Goal: Information Seeking & Learning: Learn about a topic

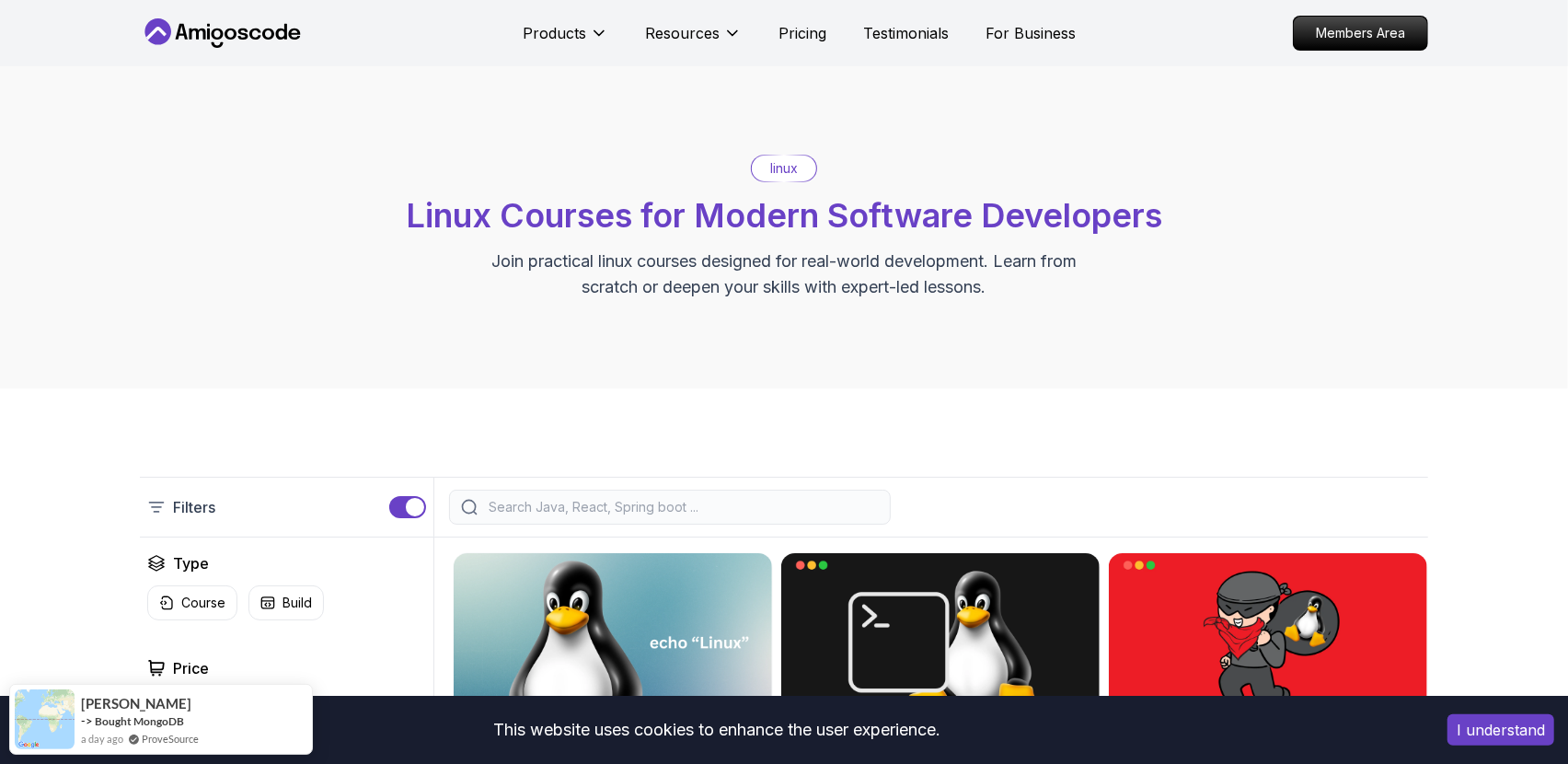
click at [1507, 731] on button "I understand" at bounding box center [1502, 729] width 107 height 32
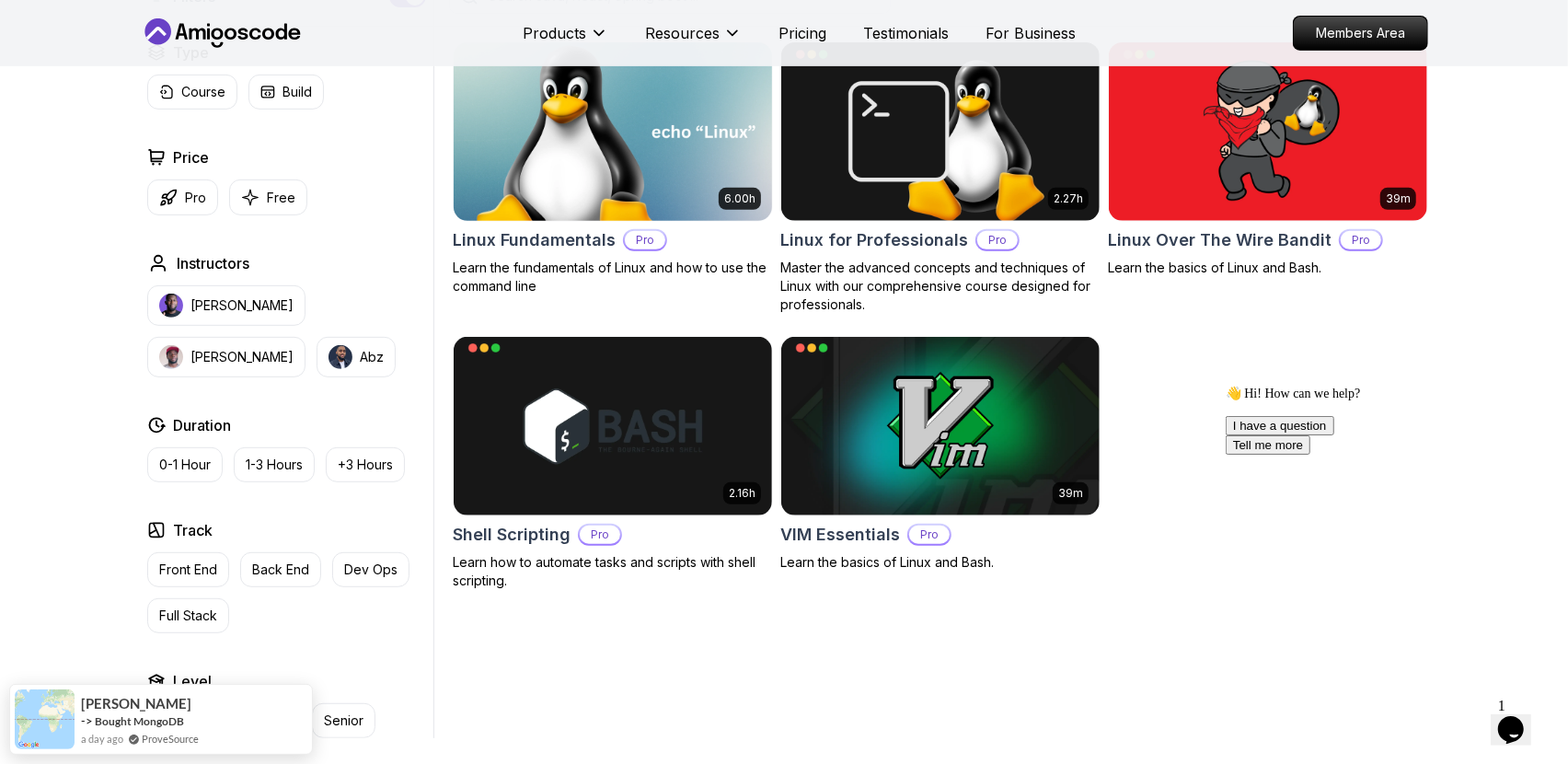
scroll to position [408, 0]
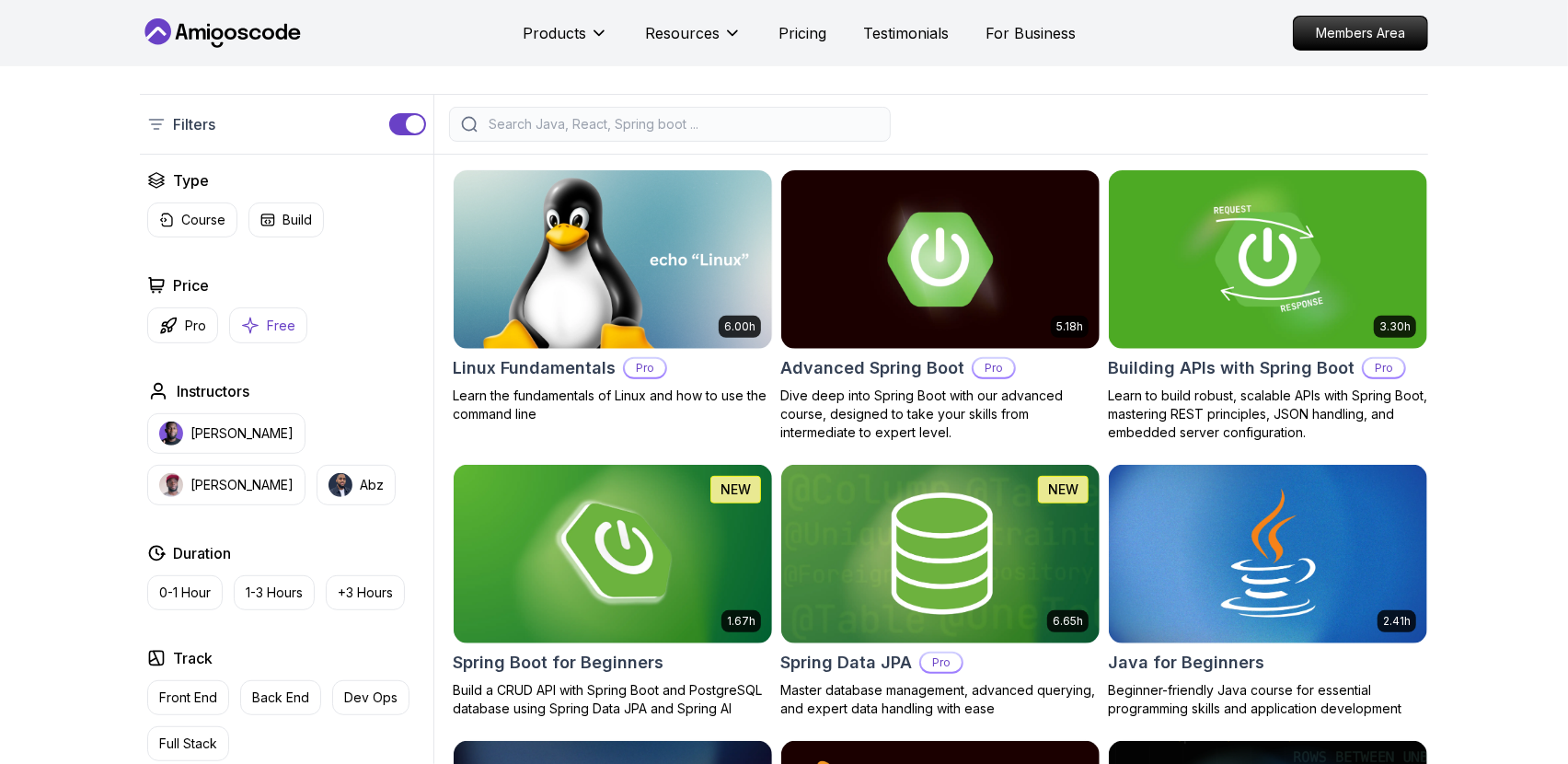
click at [271, 319] on p "Free" at bounding box center [281, 325] width 29 height 19
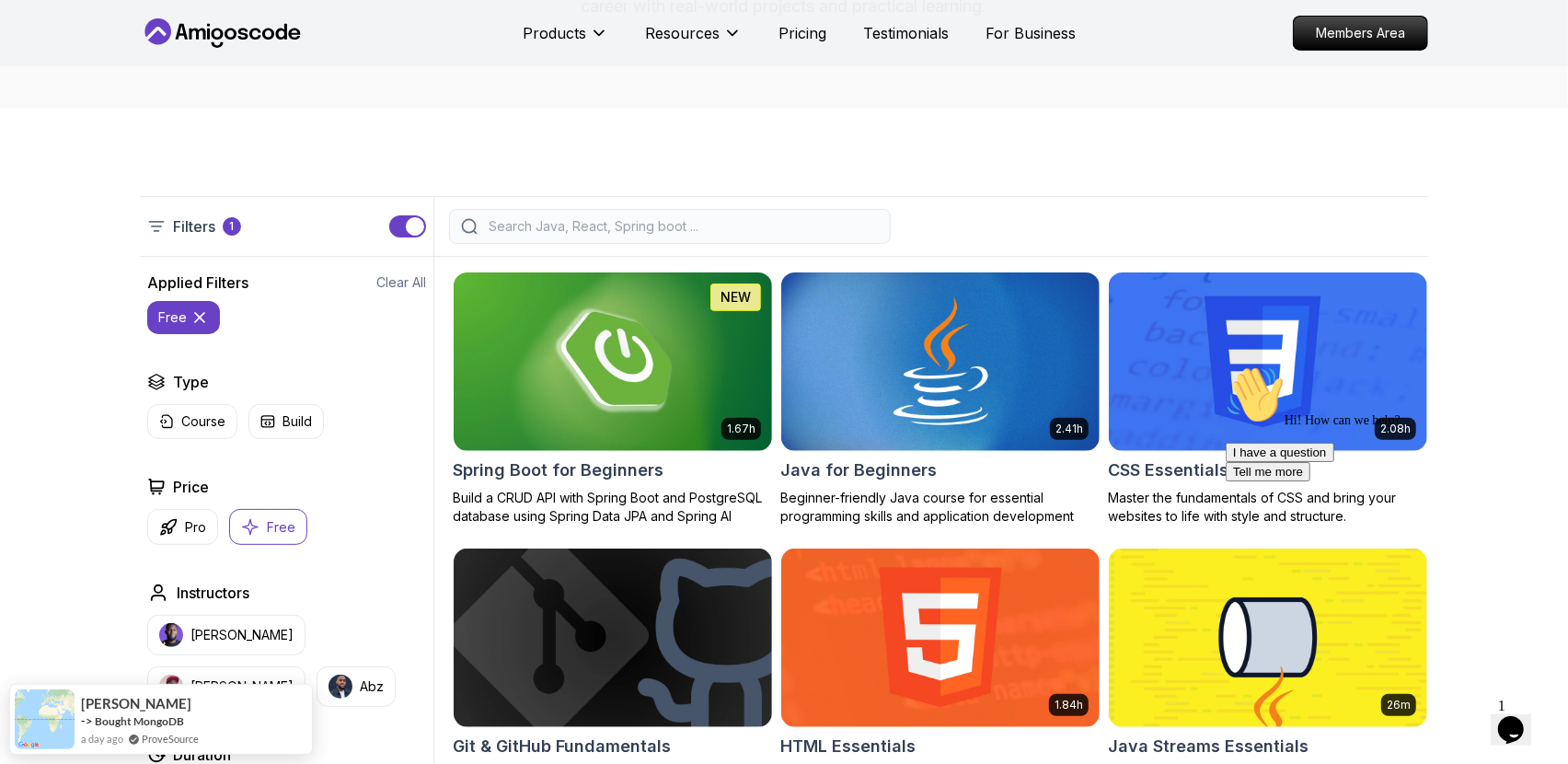
scroll to position [205, 0]
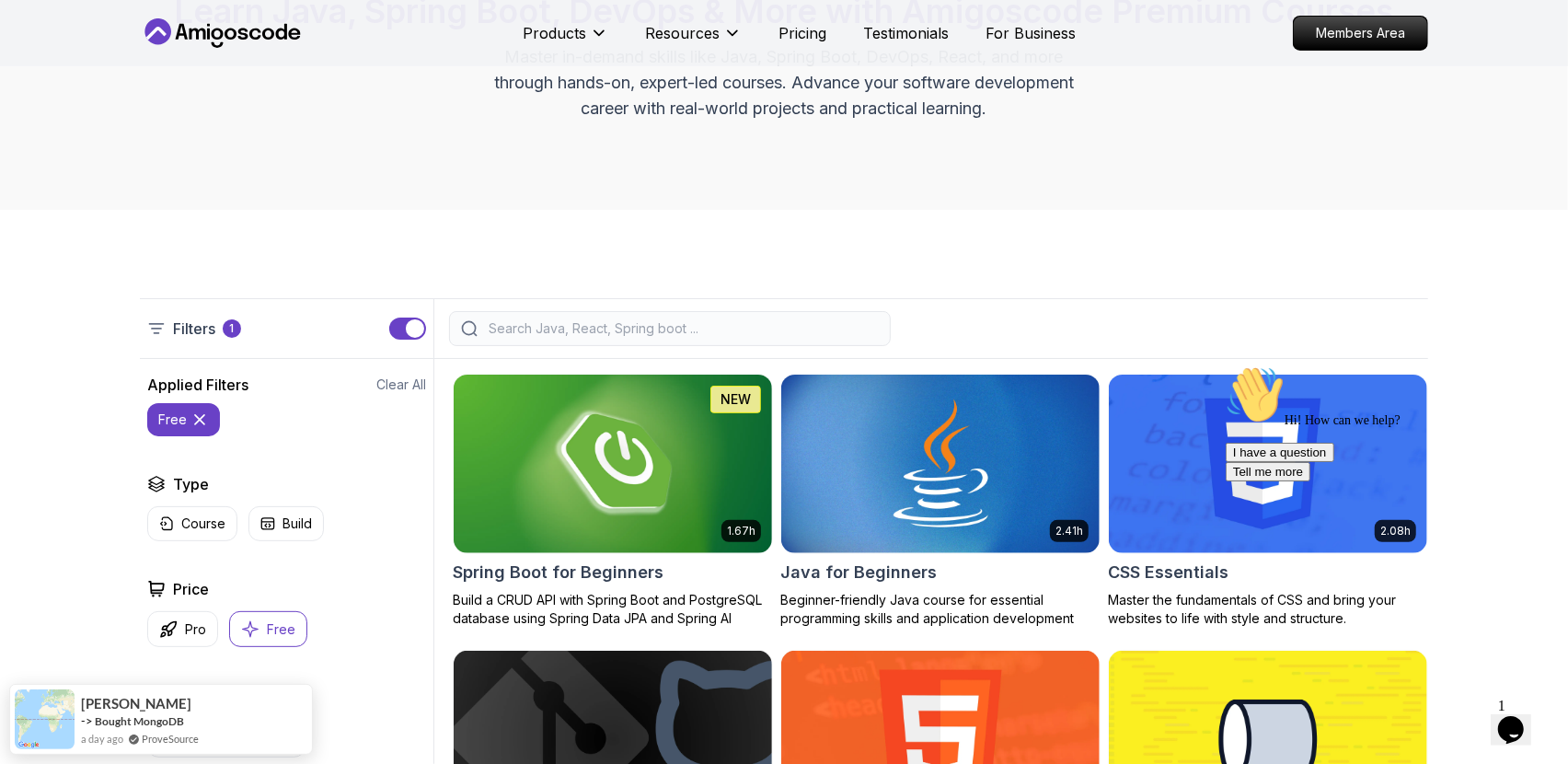
click at [195, 420] on icon at bounding box center [200, 419] width 19 height 19
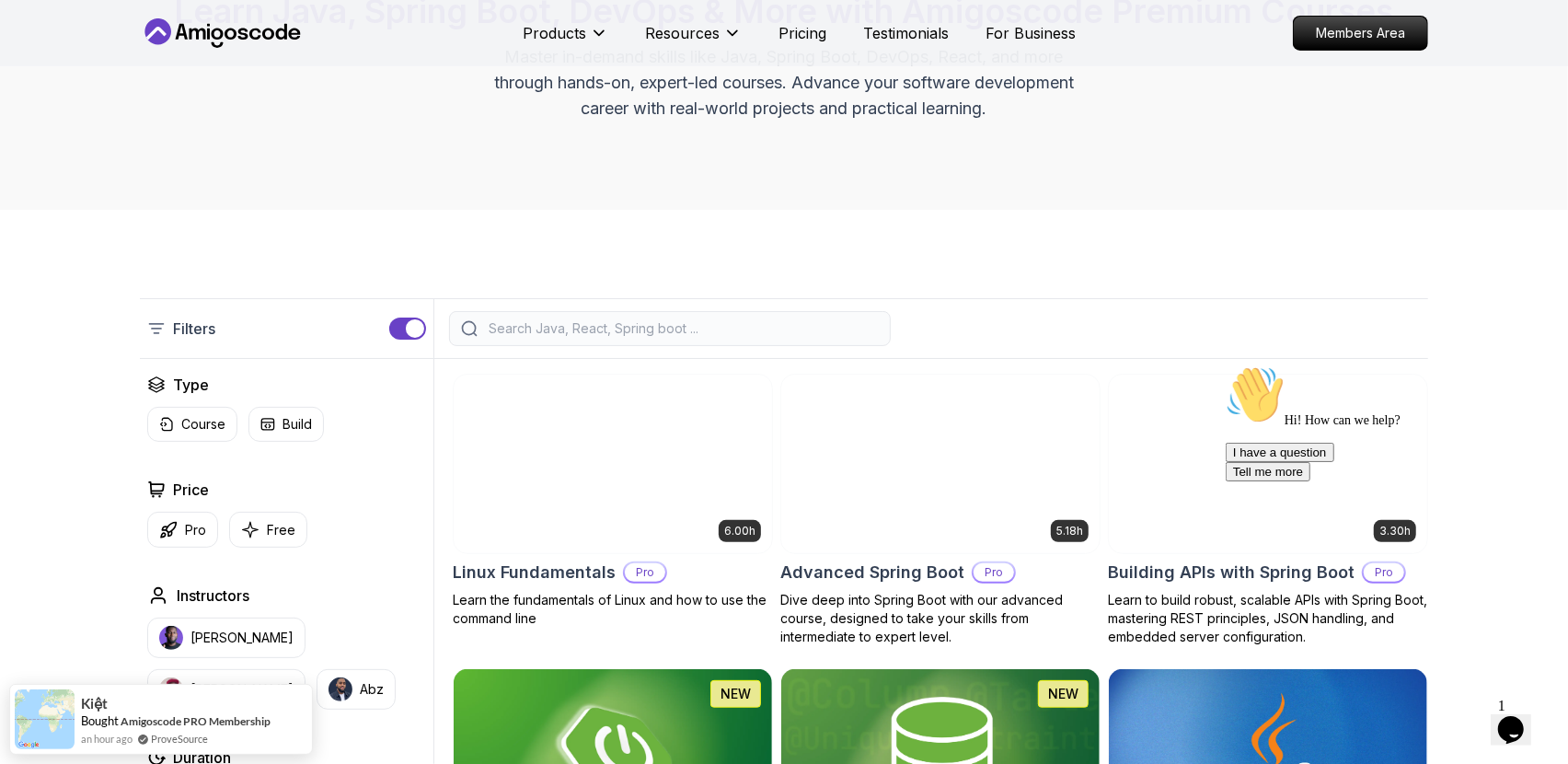
scroll to position [408, 0]
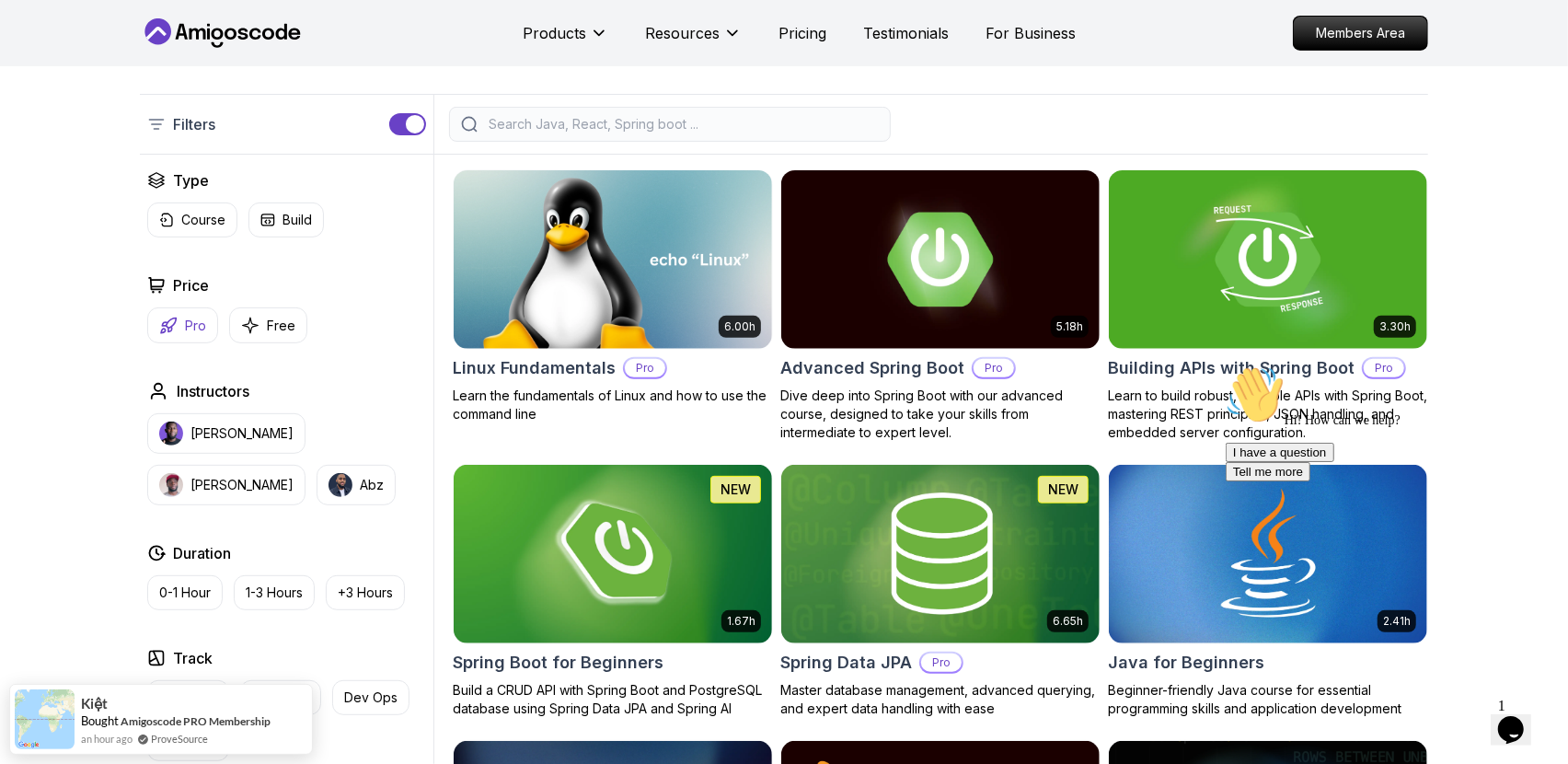
click at [167, 322] on icon "button" at bounding box center [168, 325] width 19 height 19
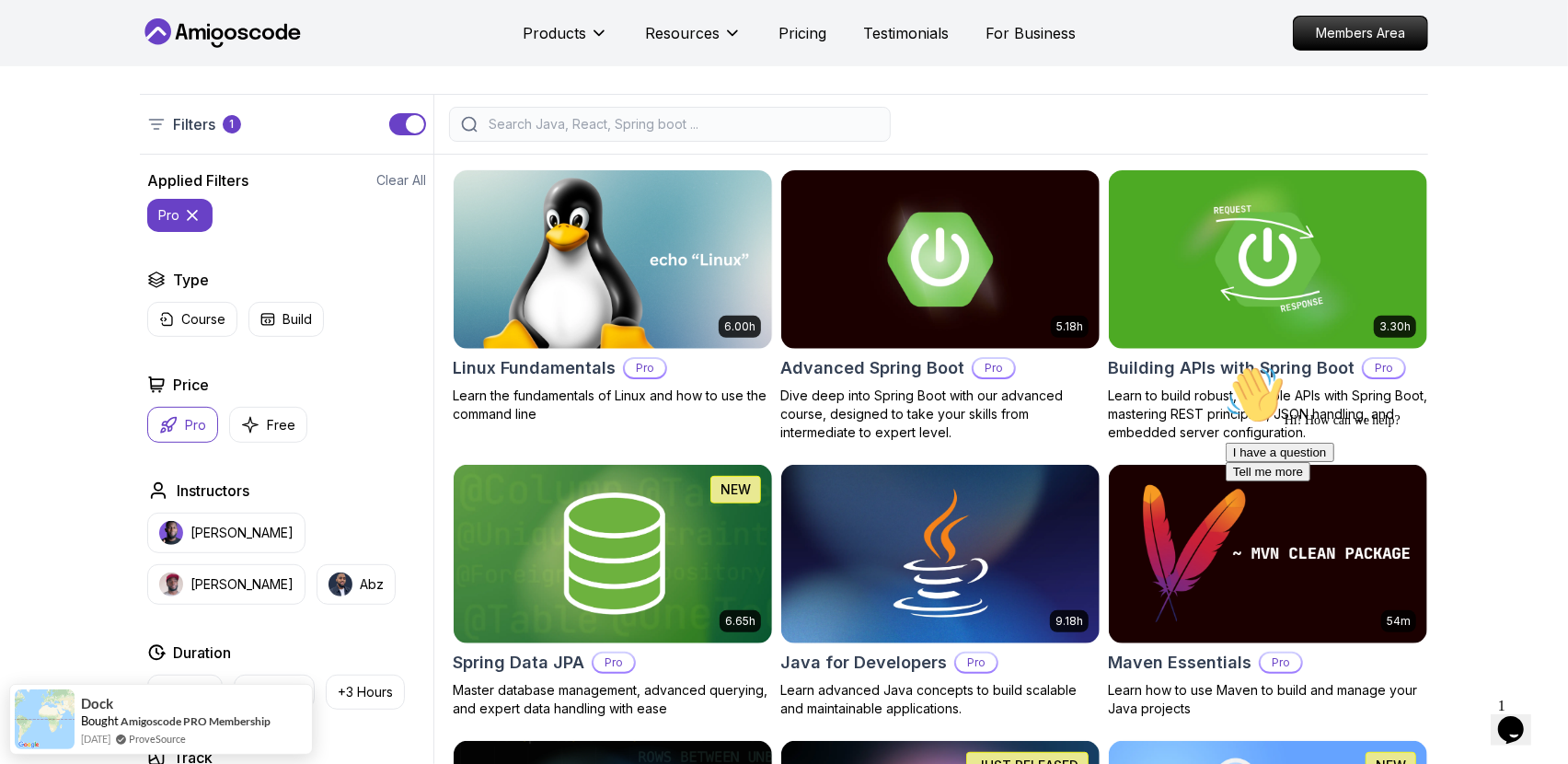
scroll to position [511, 0]
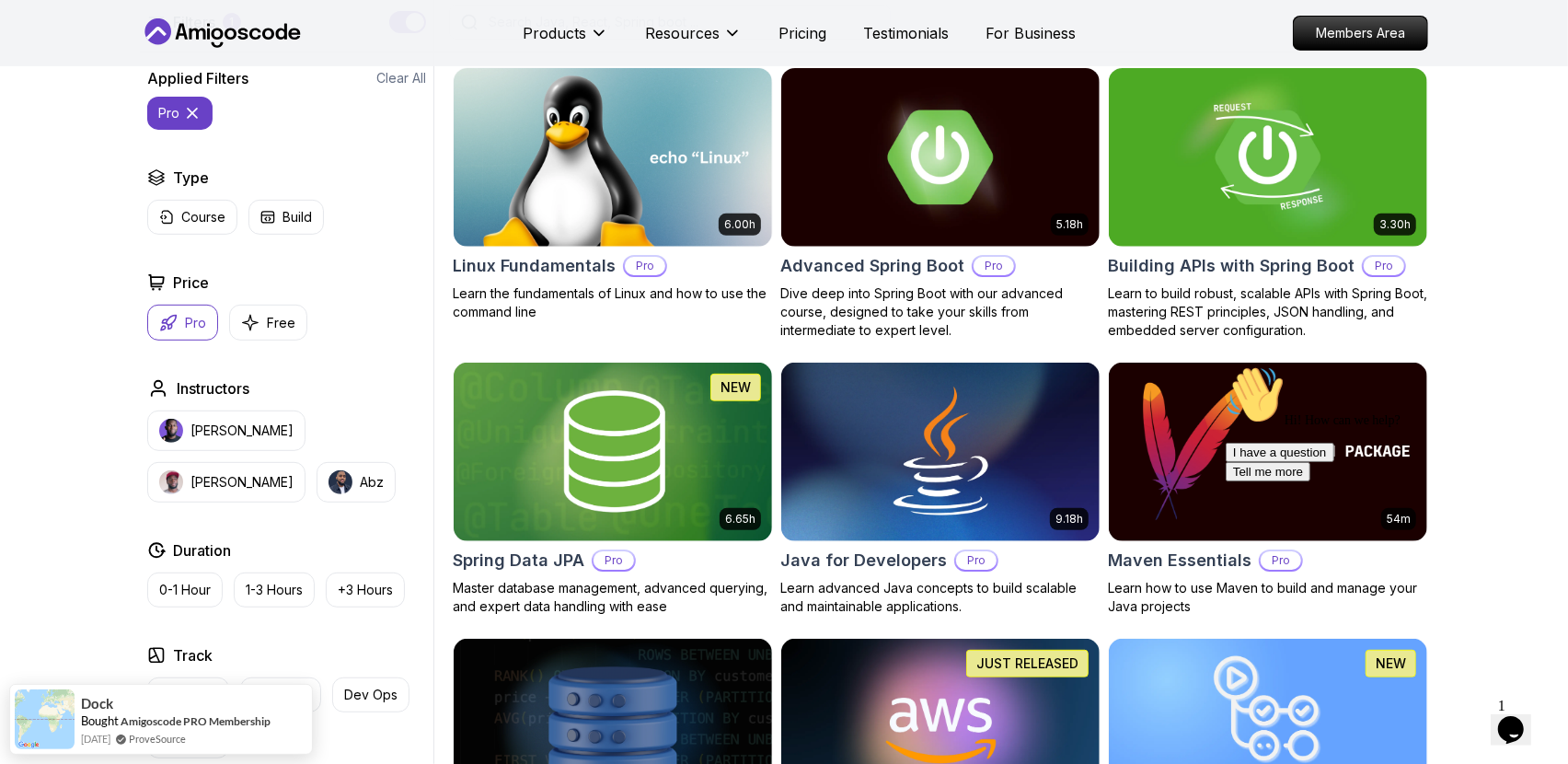
scroll to position [408, 0]
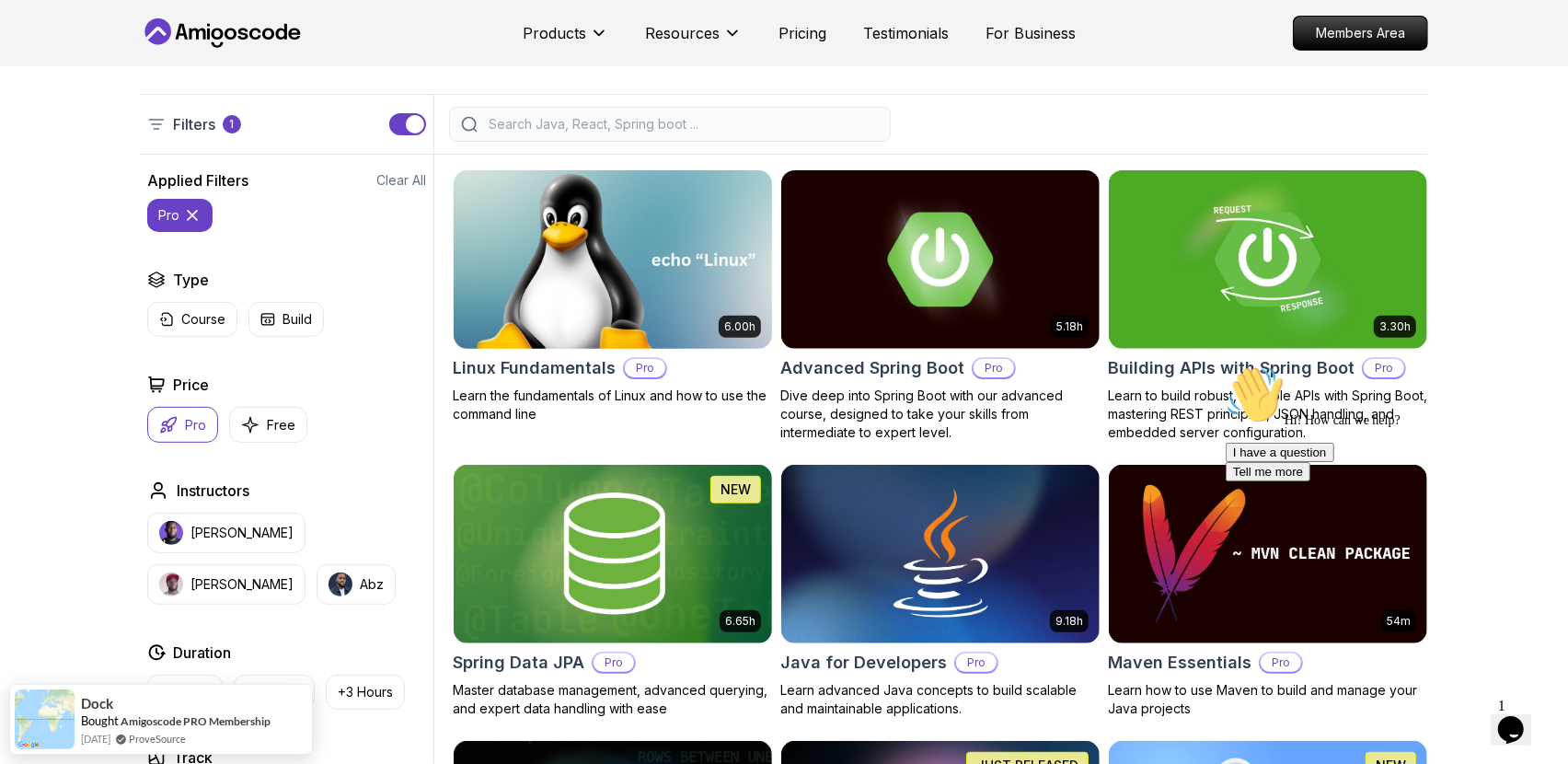
click at [653, 278] on img at bounding box center [613, 259] width 334 height 187
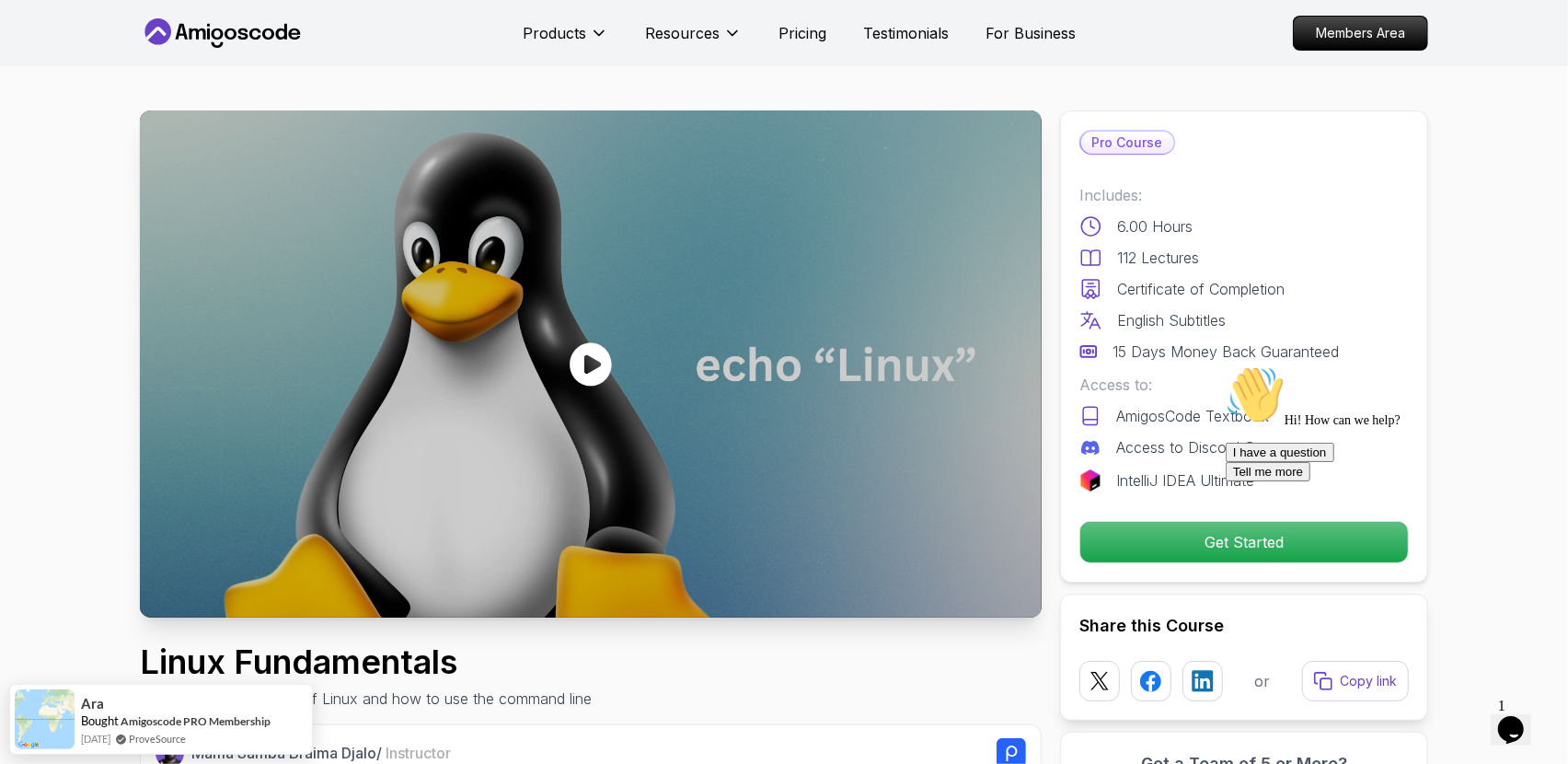
click at [1225, 365] on icon "Chat attention grabber" at bounding box center [1225, 365] width 0 height 0
click at [1461, 715] on icon "Close" at bounding box center [1461, 722] width 0 height 16
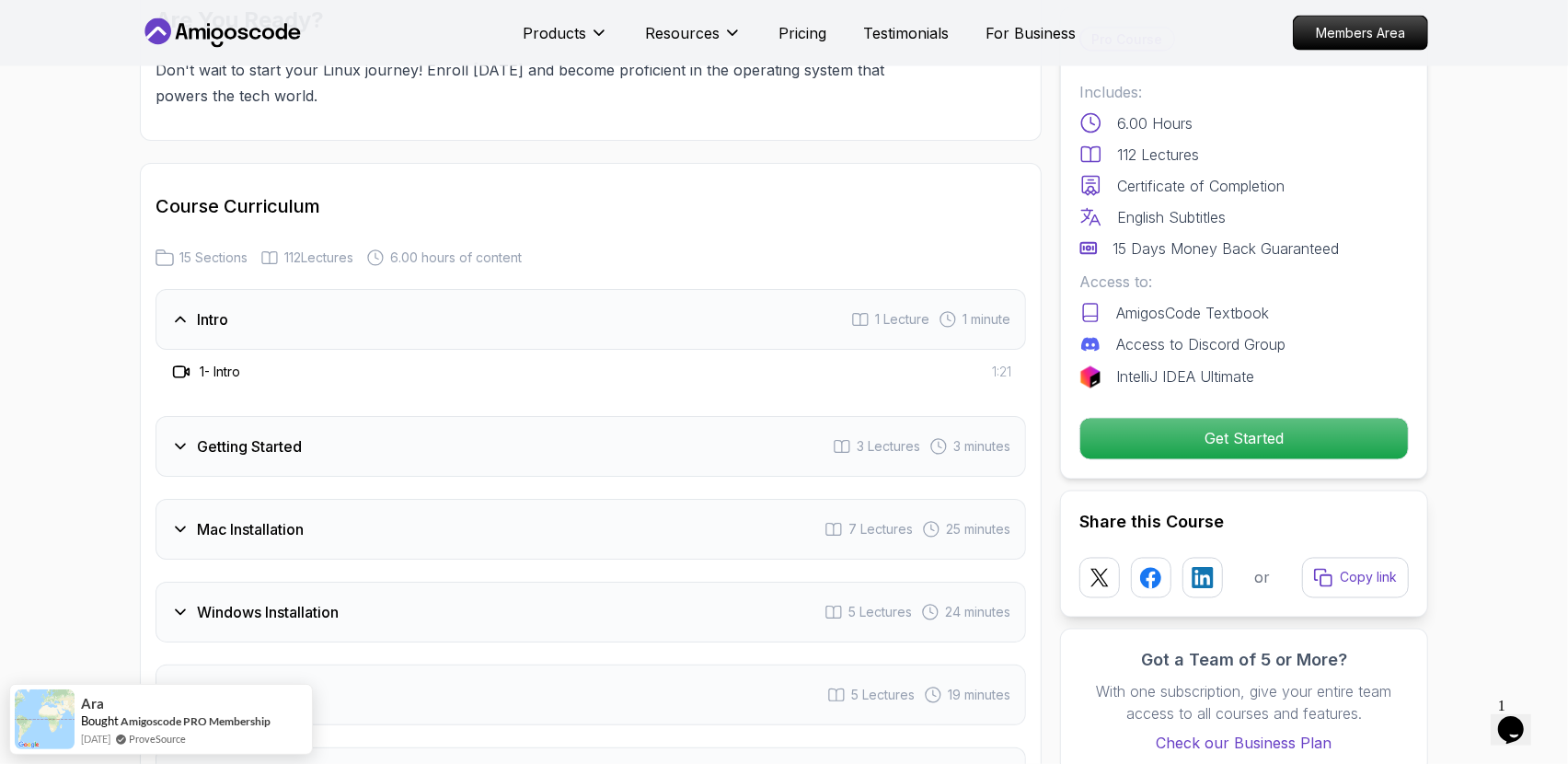
scroll to position [2453, 0]
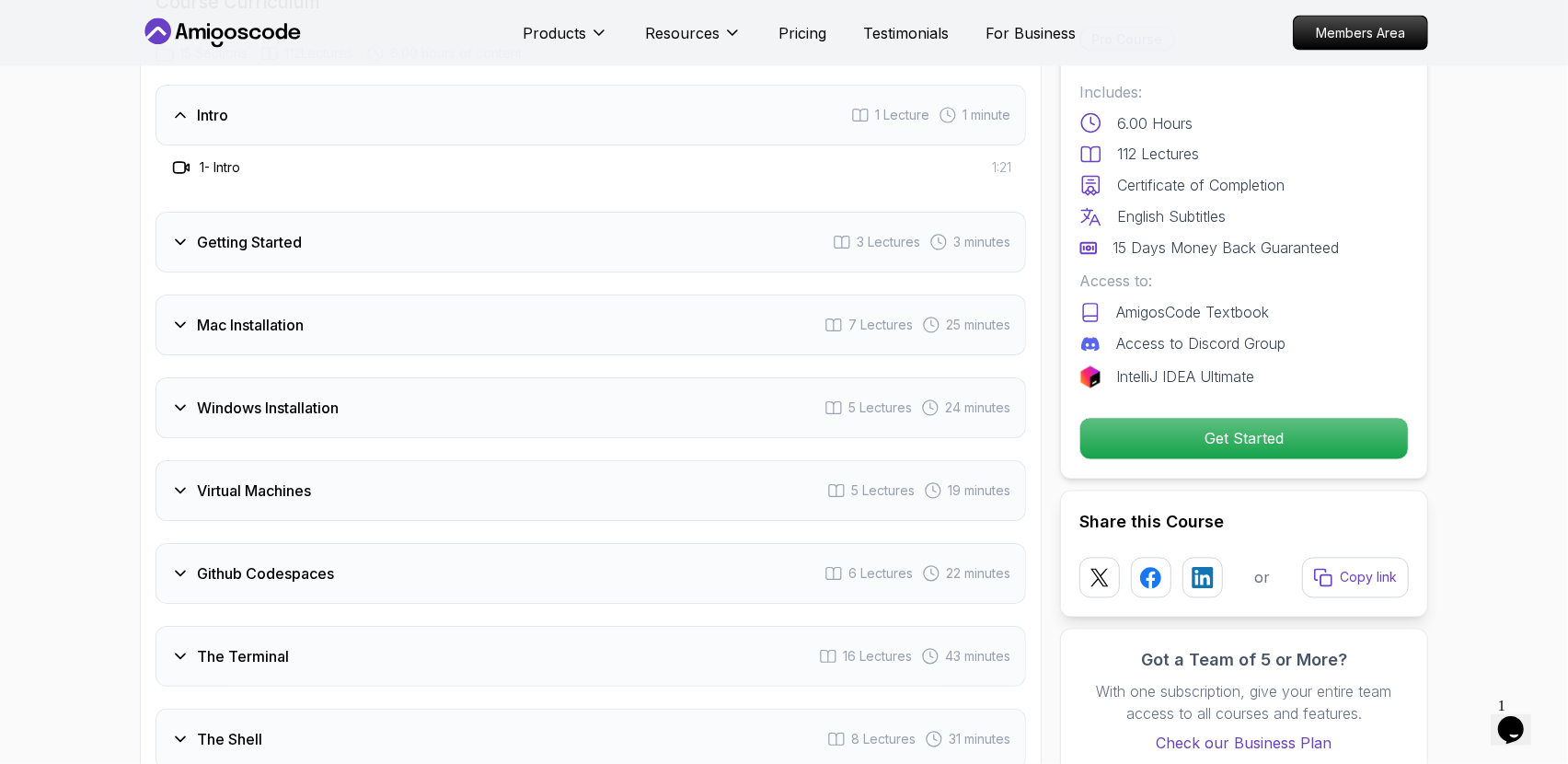
click at [190, 125] on div "Intro 1 Lecture 1 minute" at bounding box center [590, 115] width 871 height 60
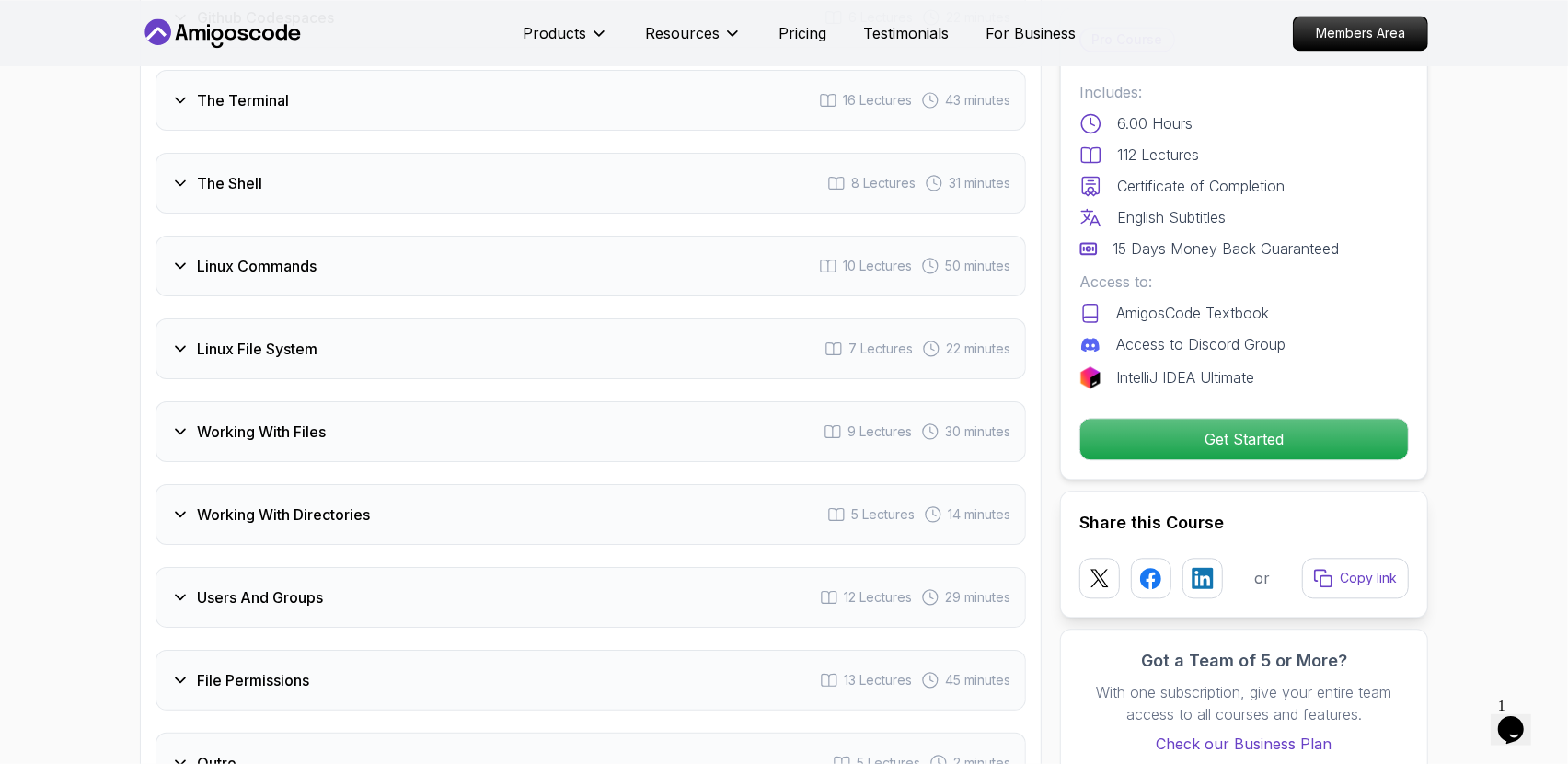
scroll to position [3067, 0]
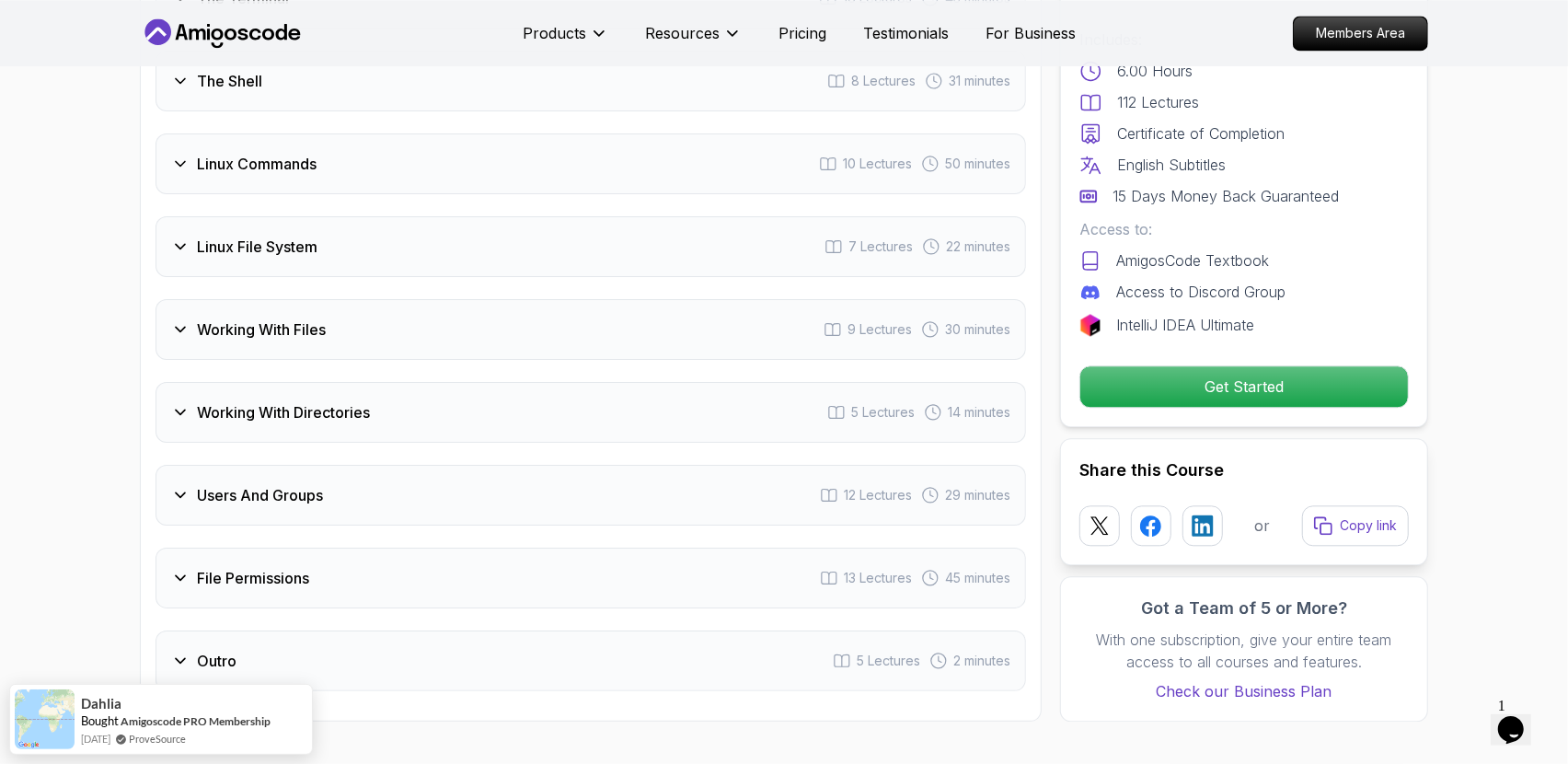
click at [316, 245] on h3 "Linux File System" at bounding box center [257, 246] width 121 height 22
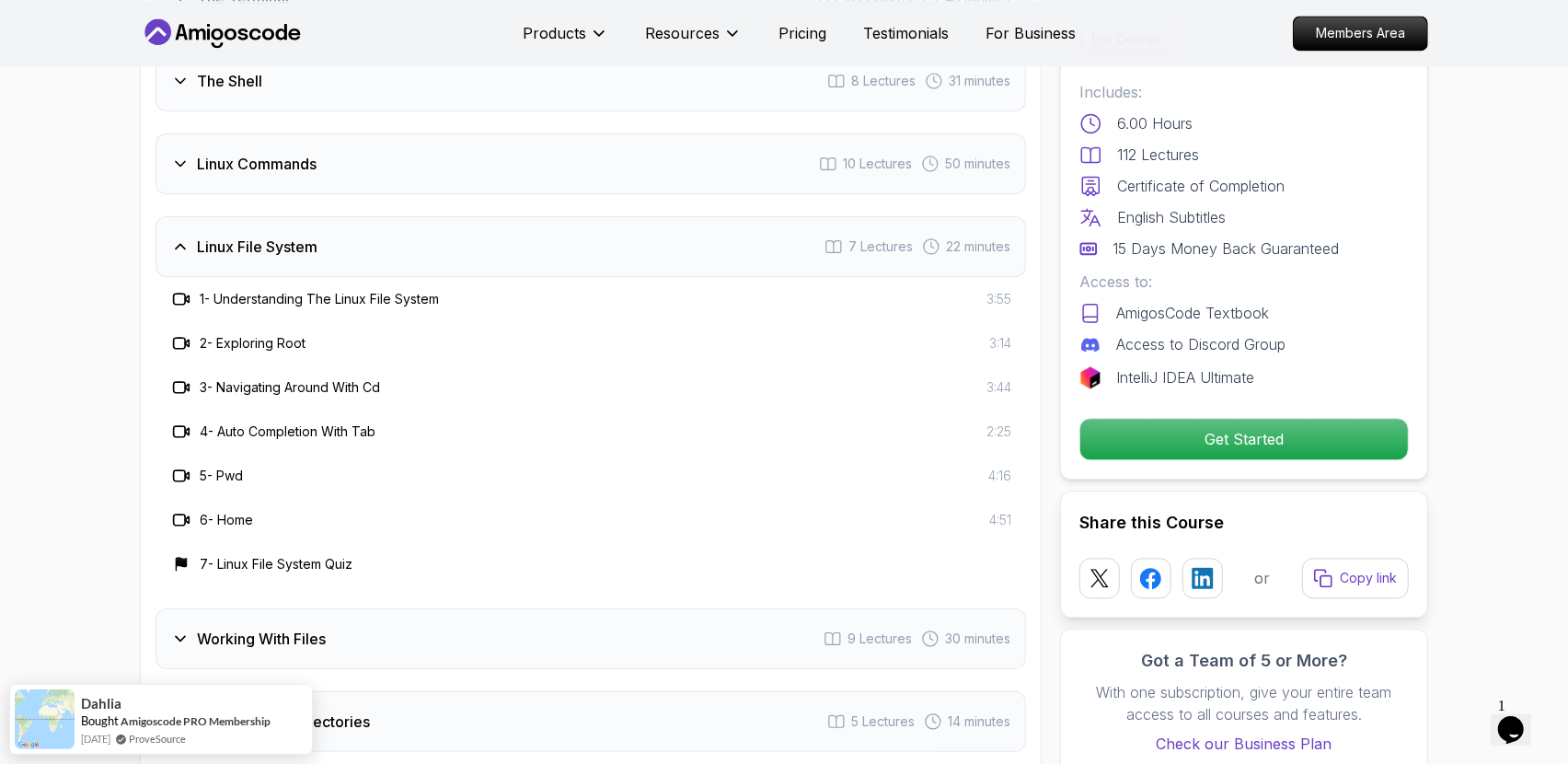
click at [412, 241] on div "Linux File System 7 Lectures 22 minutes" at bounding box center [590, 246] width 871 height 60
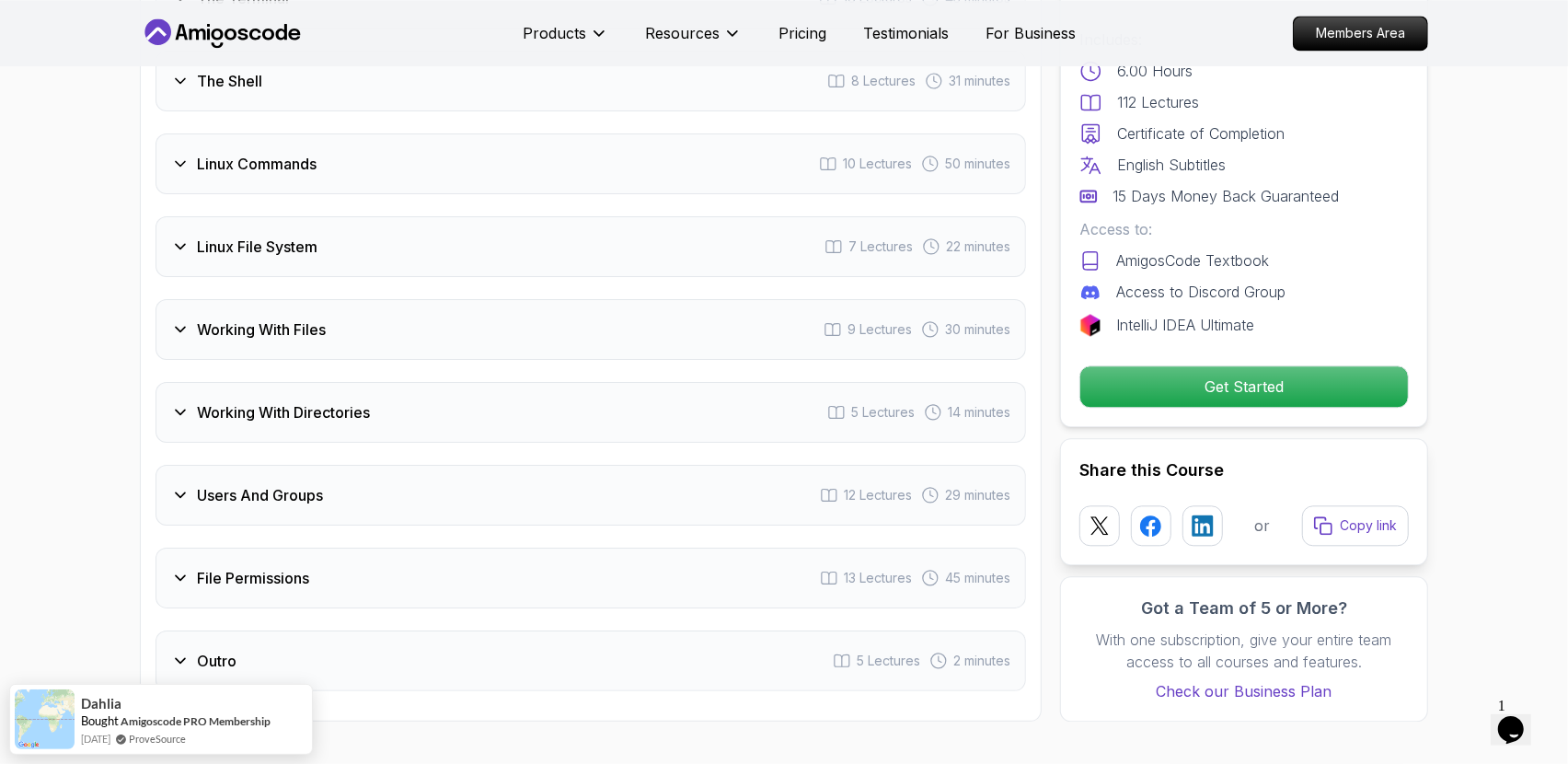
scroll to position [3271, 0]
